Goal: Check status: Check status

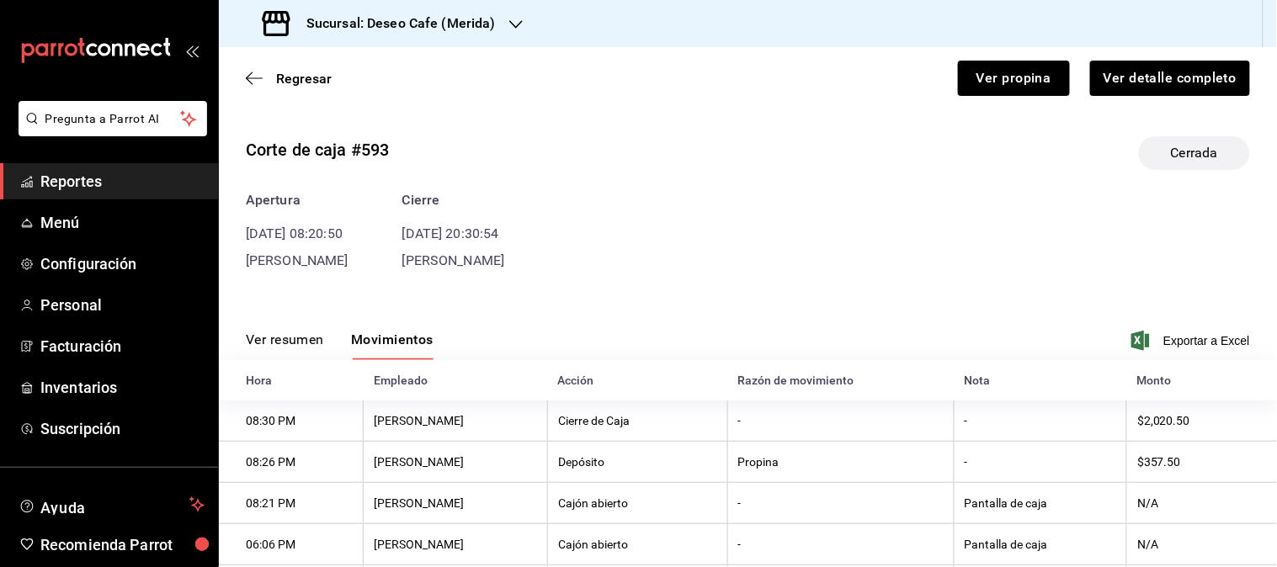
click at [491, 45] on div "Sucursal: Deseo Cafe (Merida)" at bounding box center [380, 23] width 297 height 47
click at [385, 108] on div "Deseo Cafe (Bajio)" at bounding box center [345, 111] width 226 height 18
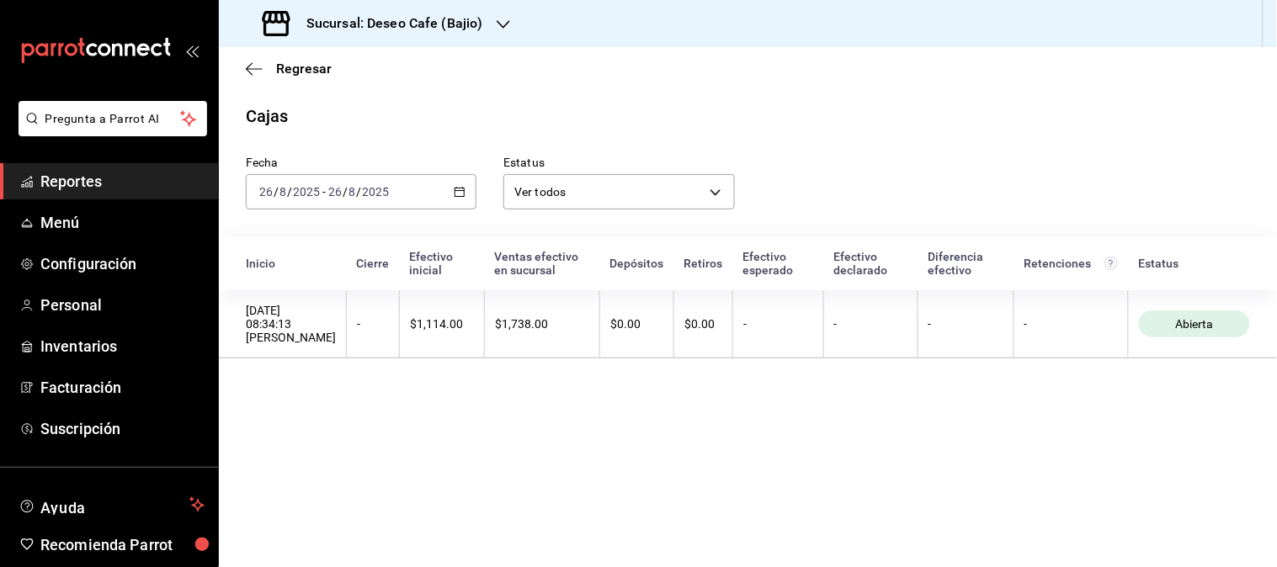
click at [449, 192] on div "[DATE] [DATE] - [DATE] [DATE]" at bounding box center [361, 191] width 231 height 35
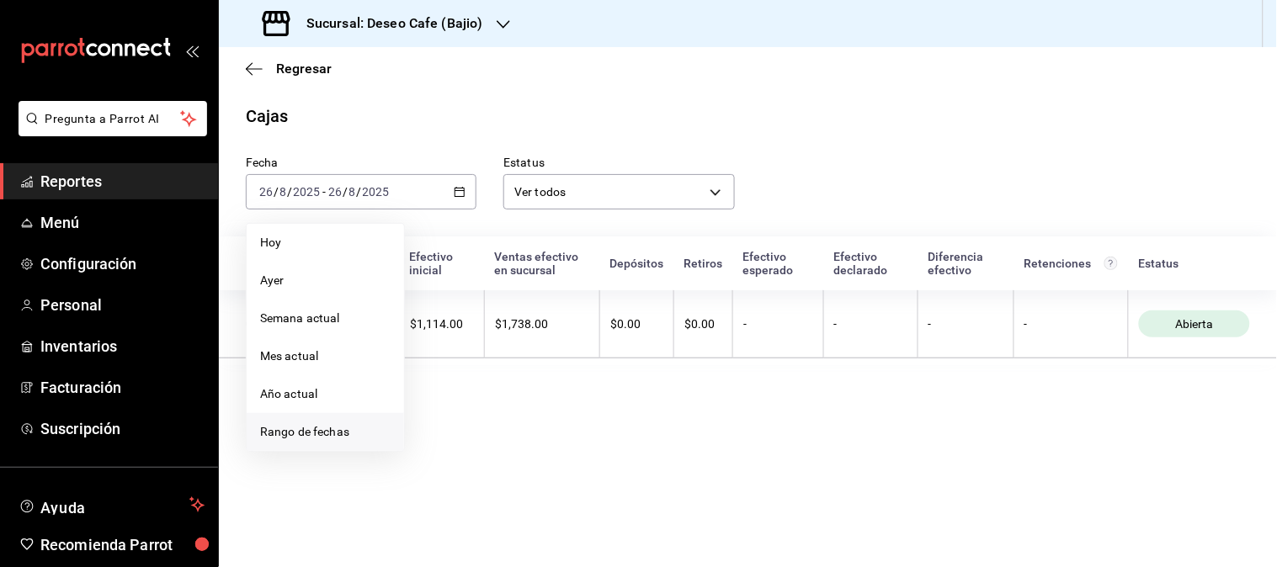
click at [337, 424] on span "Rango de fechas" at bounding box center [325, 432] width 130 height 18
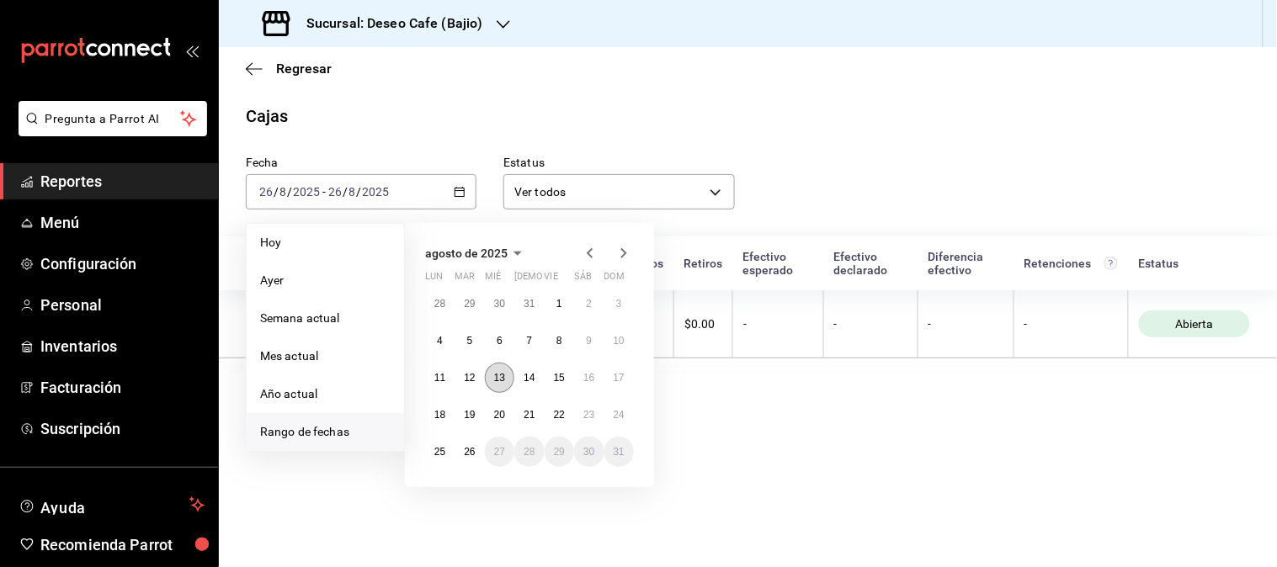
click at [497, 381] on abbr "13" at bounding box center [499, 378] width 11 height 12
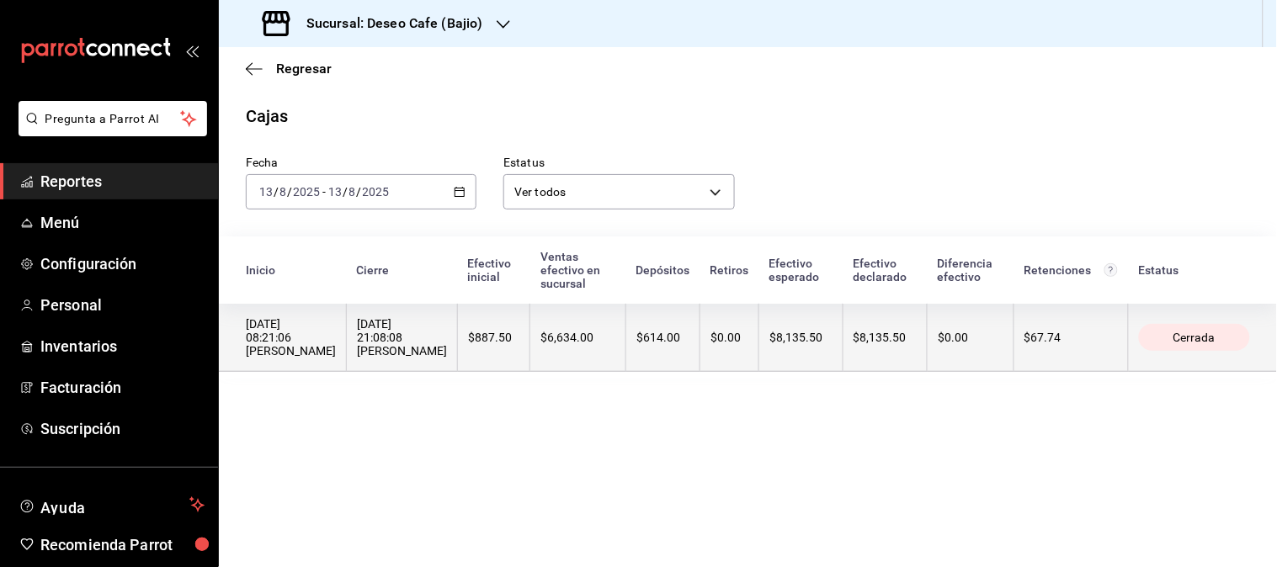
click at [583, 340] on th "$6,634.00" at bounding box center [578, 338] width 96 height 68
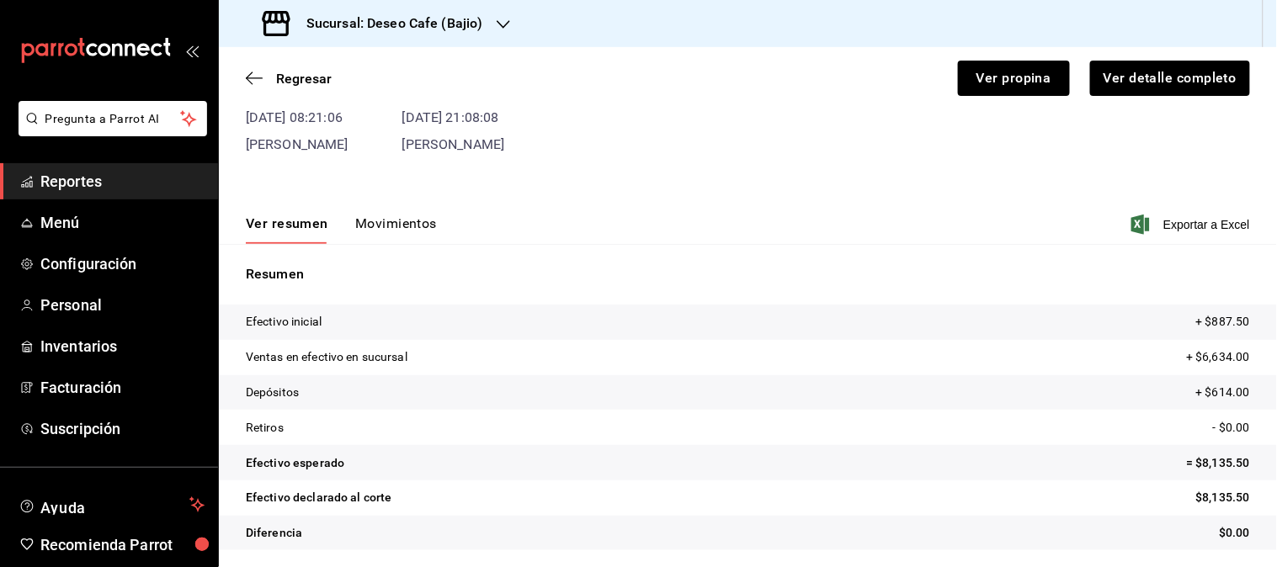
scroll to position [119, 0]
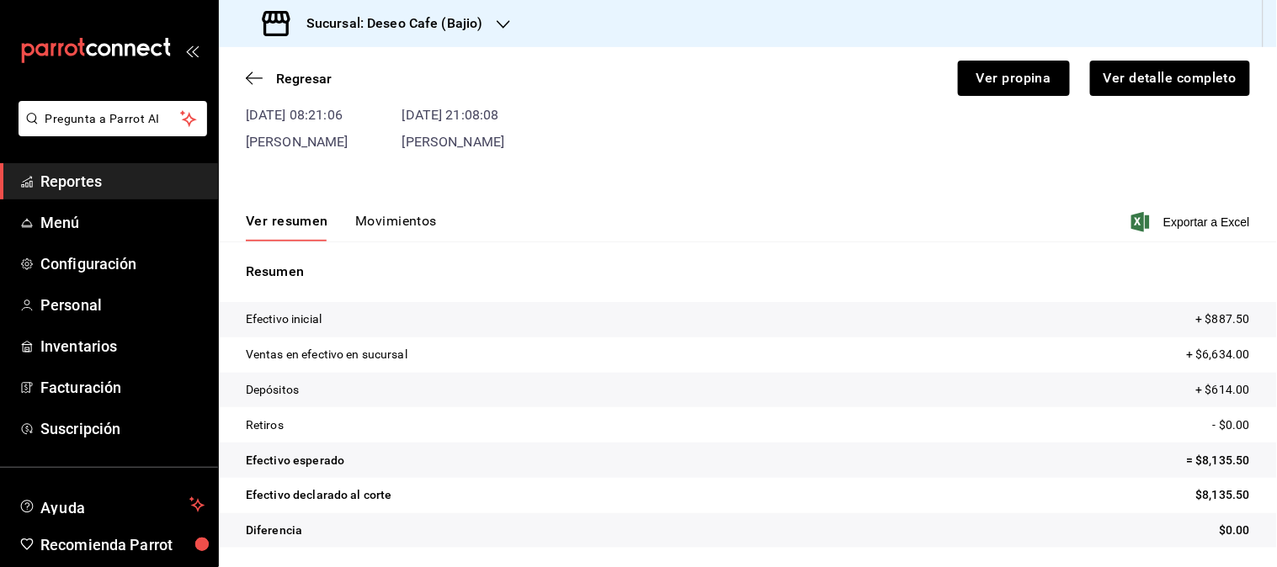
click at [407, 224] on button "Movimientos" at bounding box center [396, 227] width 82 height 29
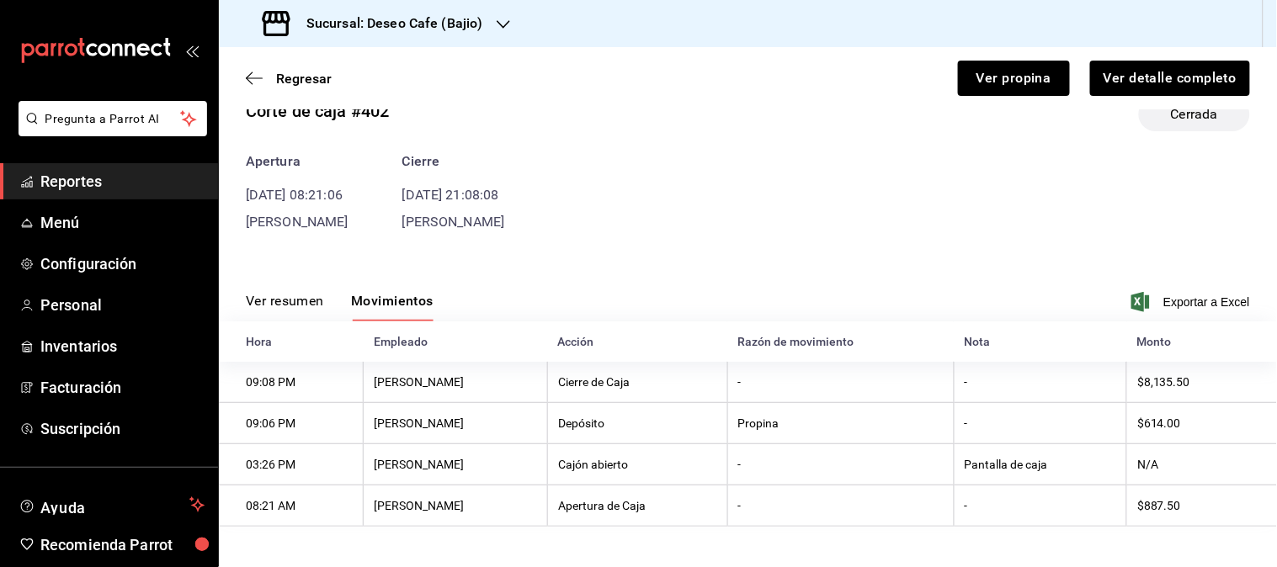
scroll to position [40, 0]
click at [502, 29] on icon "button" at bounding box center [503, 24] width 13 height 13
click at [568, 186] on div at bounding box center [638, 283] width 1277 height 567
click at [252, 76] on icon "button" at bounding box center [254, 78] width 17 height 15
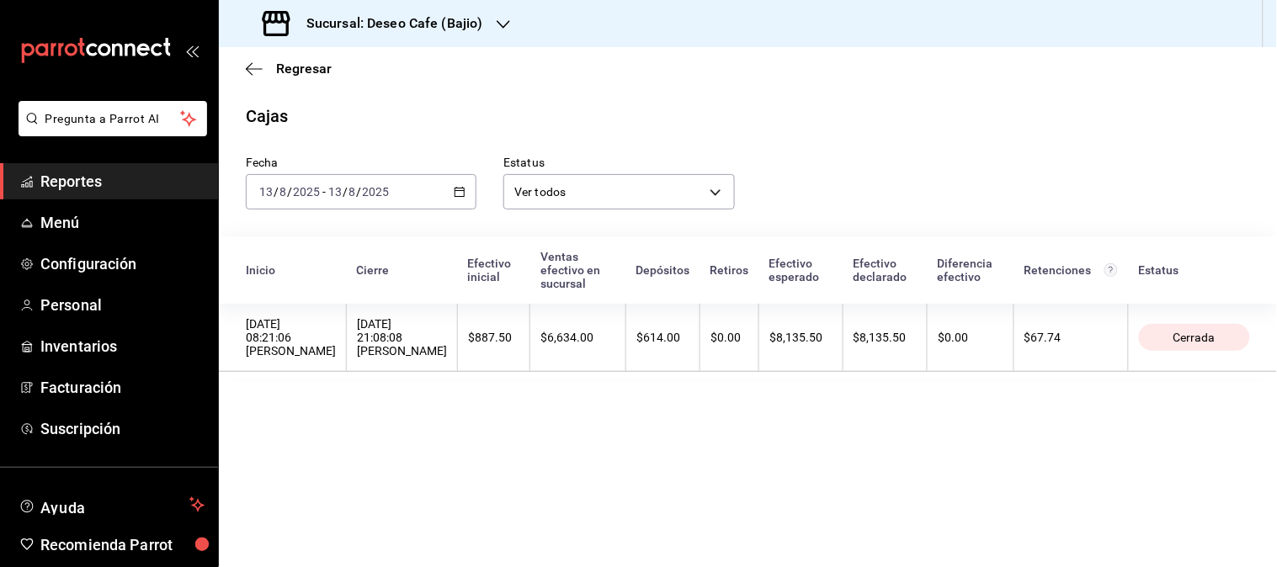
click at [461, 194] on icon "button" at bounding box center [460, 192] width 12 height 12
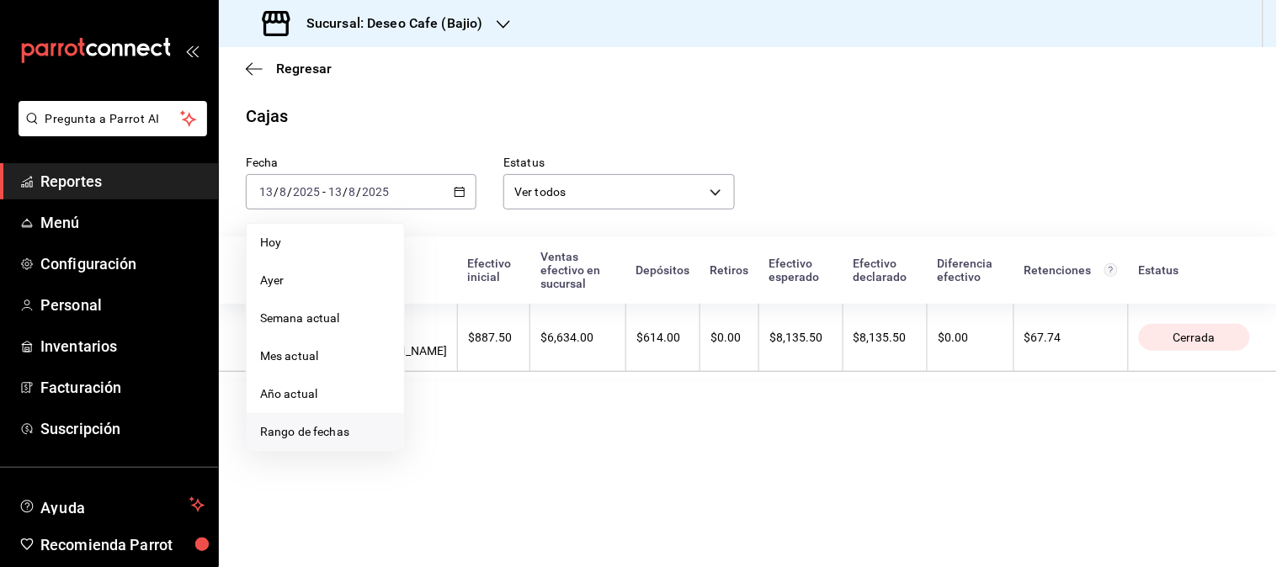
click at [373, 432] on span "Rango de fechas" at bounding box center [325, 432] width 130 height 18
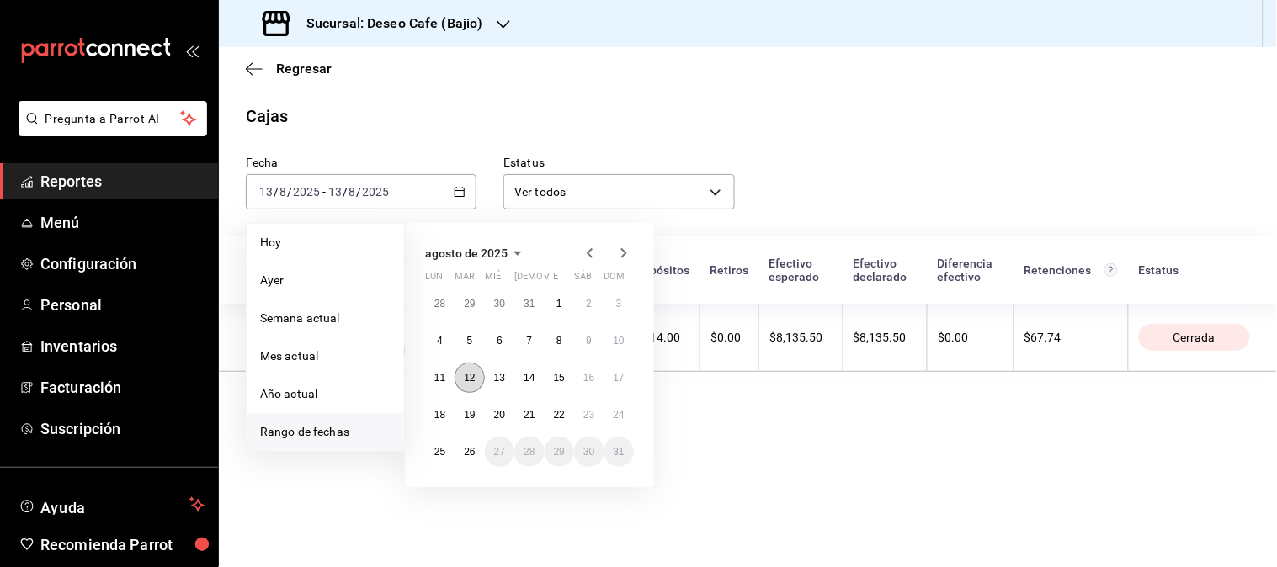
click at [477, 375] on button "12" at bounding box center [468, 378] width 29 height 30
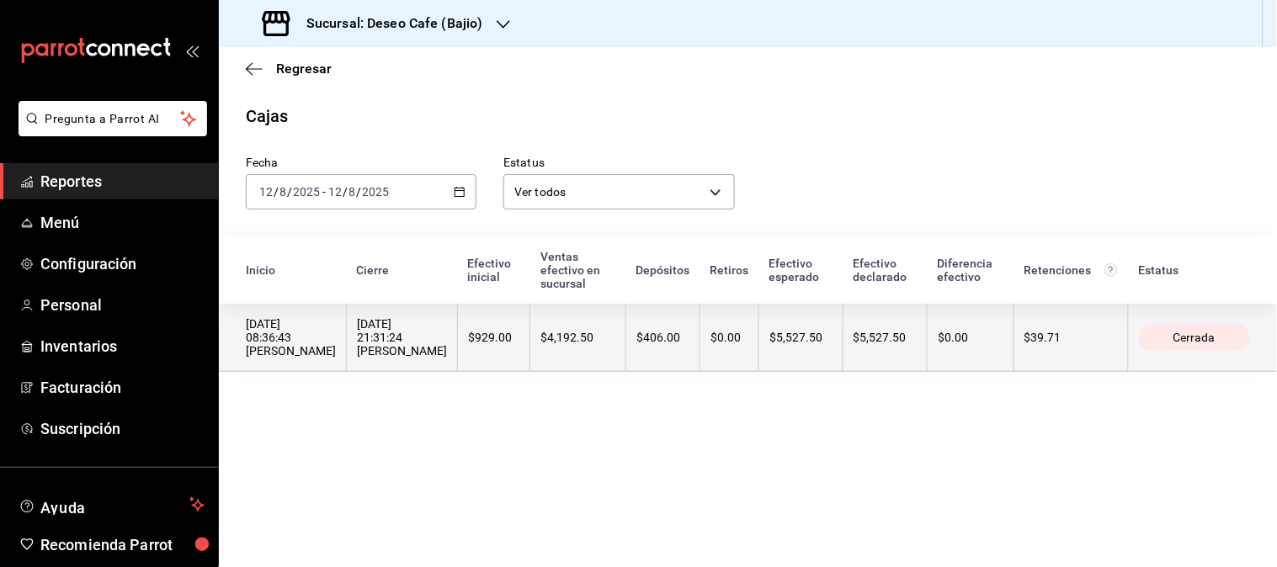
click at [540, 331] on div "$4,192.50" at bounding box center [577, 337] width 75 height 13
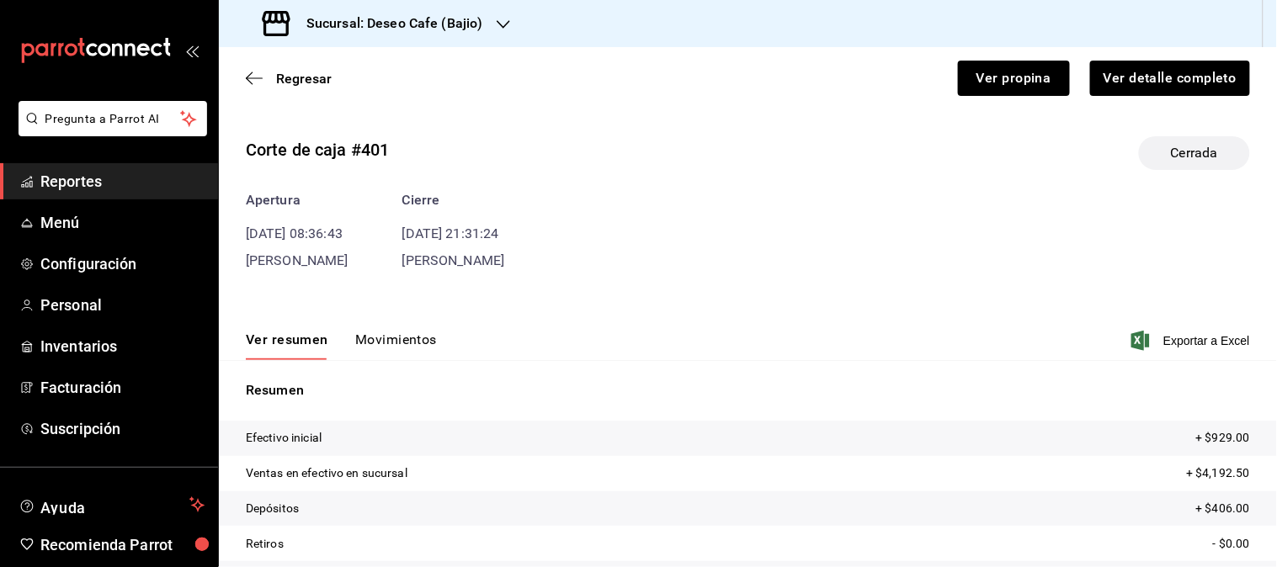
click at [401, 341] on button "Movimientos" at bounding box center [396, 346] width 82 height 29
